Goal: Check status: Check status

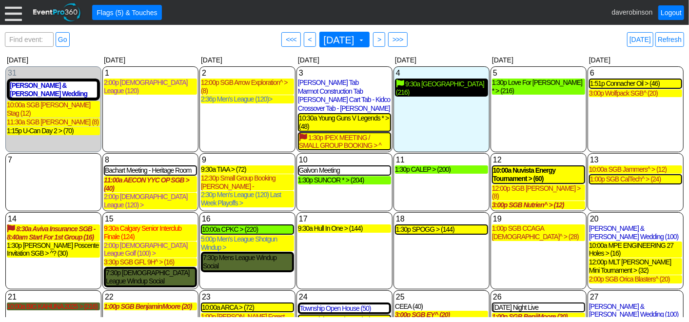
click at [451, 88] on div "9:30a [GEOGRAPHIC_DATA] (216)" at bounding box center [441, 87] width 91 height 17
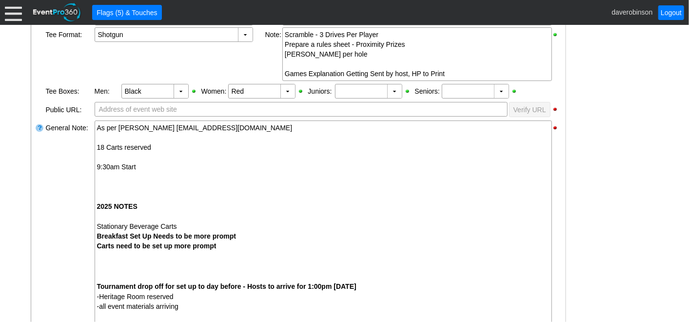
scroll to position [307, 0]
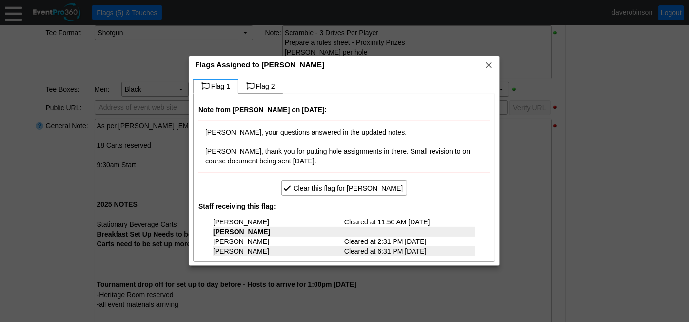
drag, startPoint x: 685, startPoint y: 119, endPoint x: 685, endPoint y: 140, distance: 20.5
click at [685, 140] on div at bounding box center [344, 161] width 689 height 322
click at [487, 65] on span "x" at bounding box center [488, 65] width 10 height 10
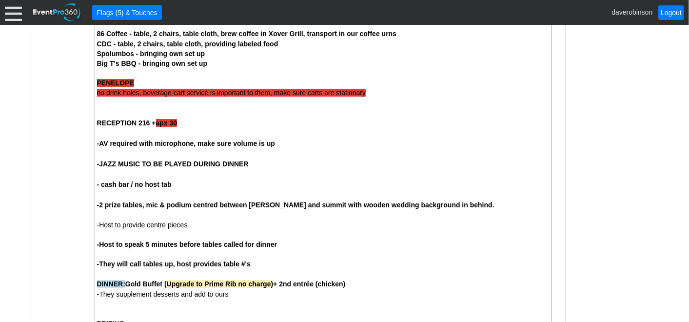
scroll to position [1119, 0]
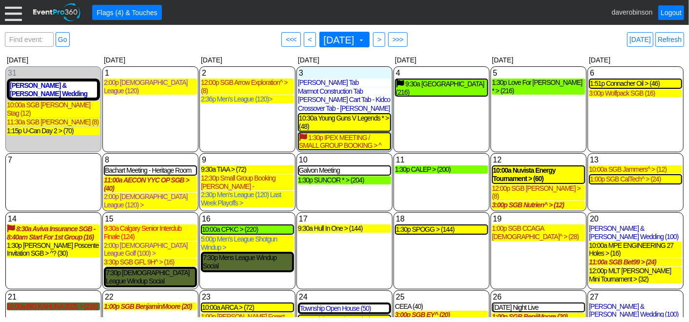
click at [508, 129] on div "5 Friday 1:30p Love For Lewiston * > (216) Love For Lewiston * > Lead Golf Even…" at bounding box center [538, 109] width 96 height 86
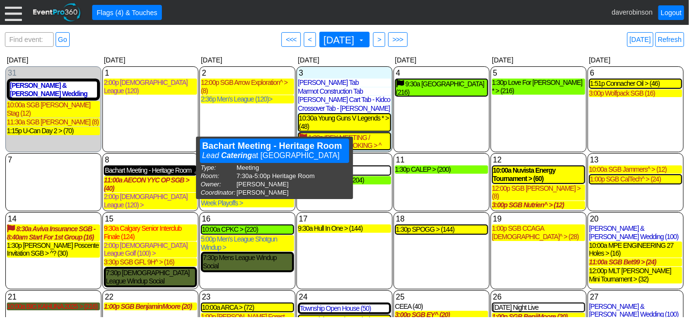
click at [145, 173] on div "Bachart Meeting - Heritage Room" at bounding box center [150, 170] width 91 height 8
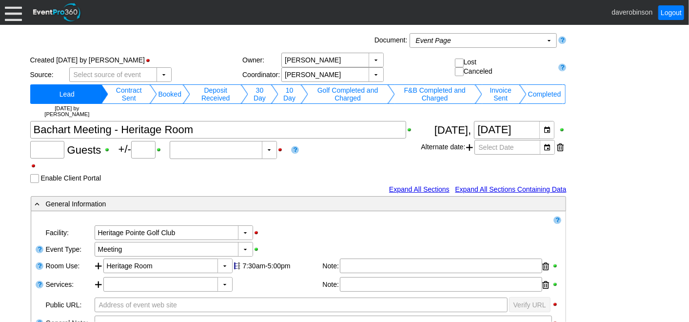
type input "0"
type input "Estimated"
